Goal: Task Accomplishment & Management: Use online tool/utility

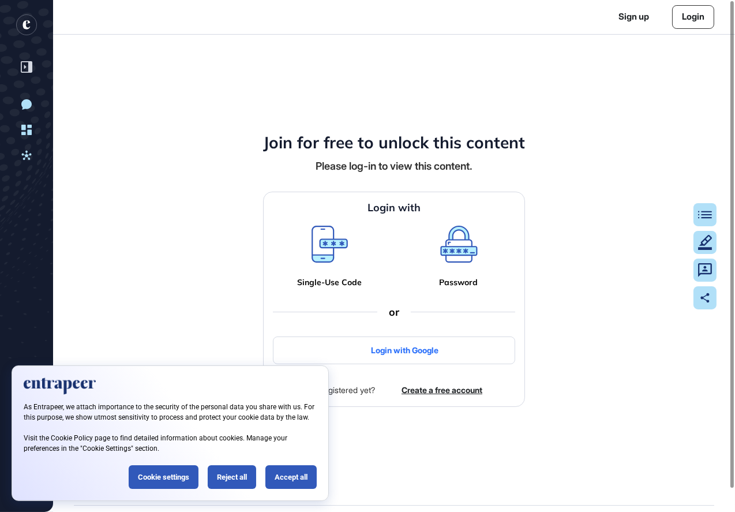
scroll to position [1, 1]
click at [289, 476] on div "Accept all" at bounding box center [291, 477] width 51 height 24
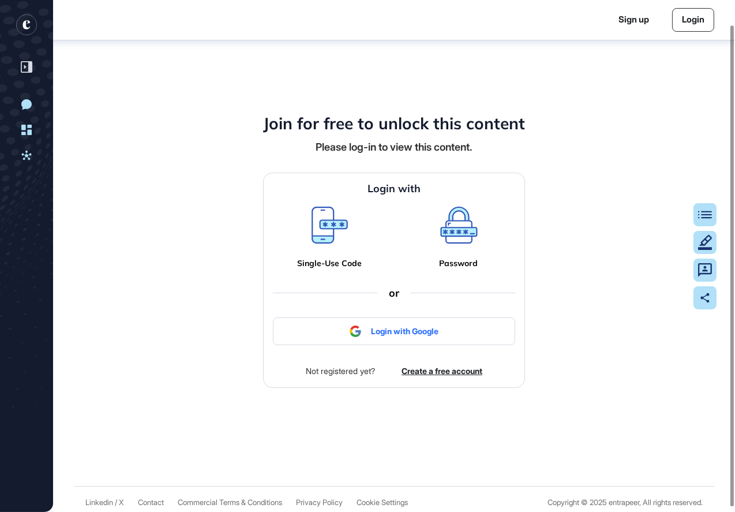
click at [324, 226] on icon at bounding box center [329, 232] width 32 height 20
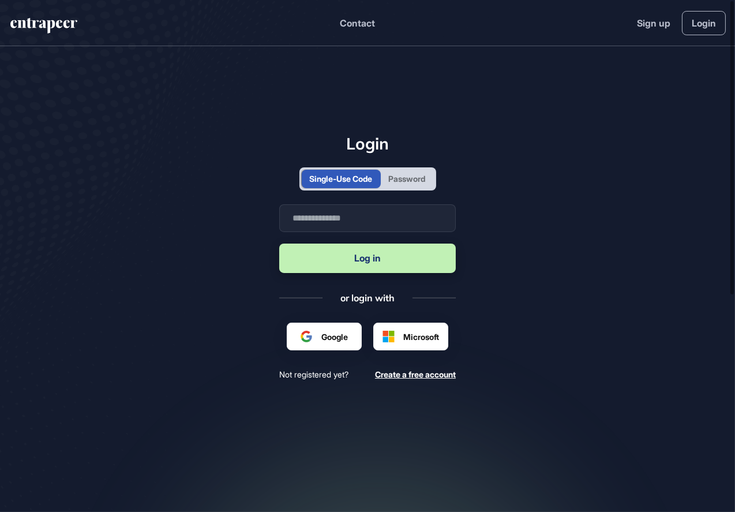
click at [329, 237] on form "Business email Log in" at bounding box center [367, 239] width 177 height 71
type input "**********"
click at [368, 259] on button "Log in" at bounding box center [367, 258] width 177 height 29
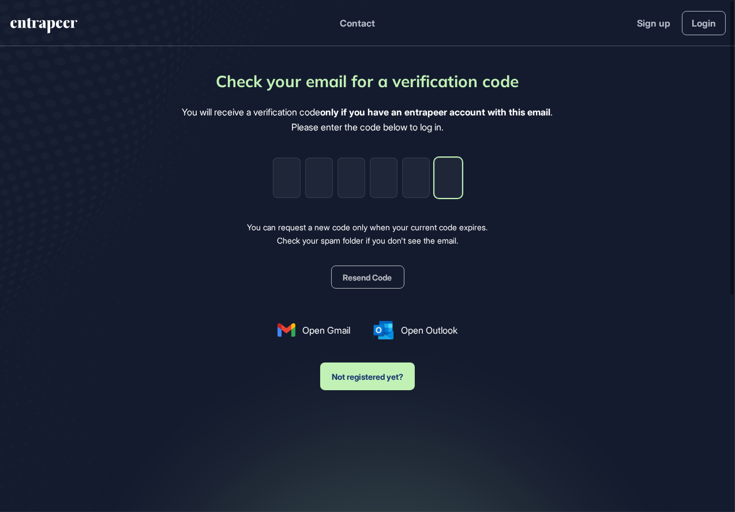
paste input "*"
type input "*"
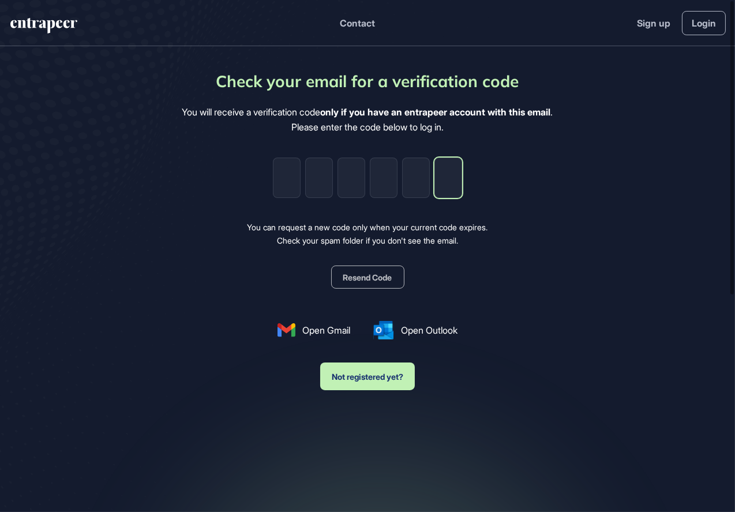
type input "*"
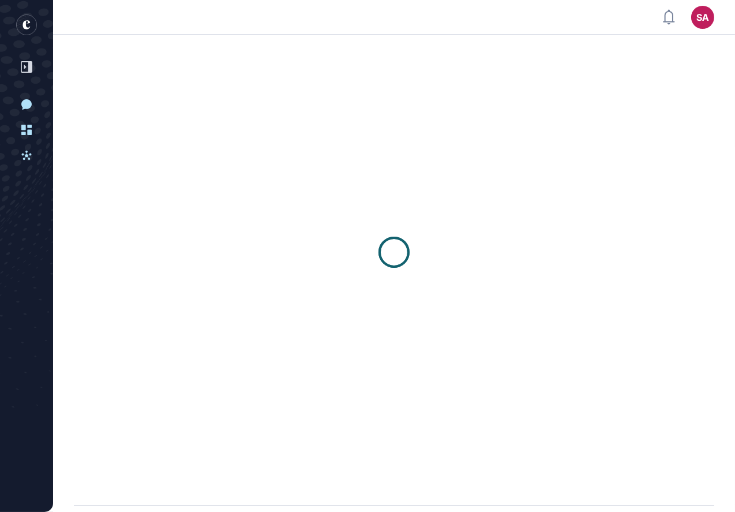
scroll to position [1, 1]
